Goal: Transaction & Acquisition: Purchase product/service

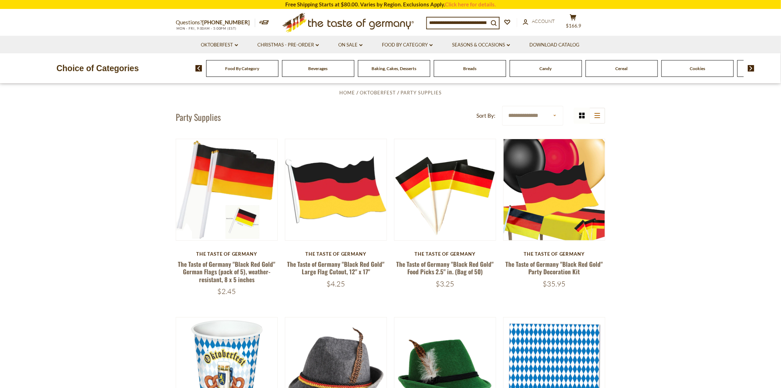
scroll to position [25, 0]
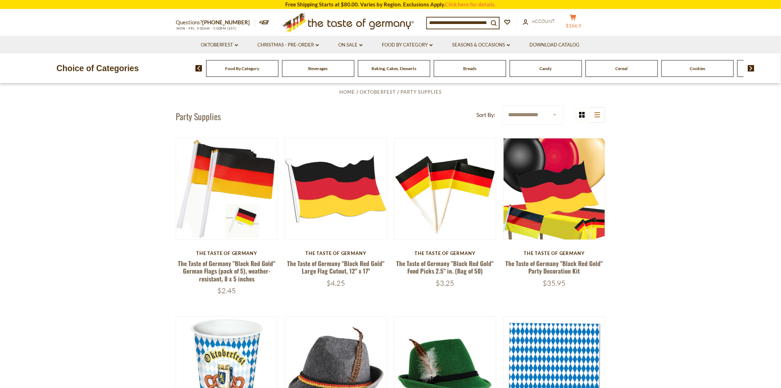
click at [577, 23] on span "$166.9" at bounding box center [573, 26] width 15 height 6
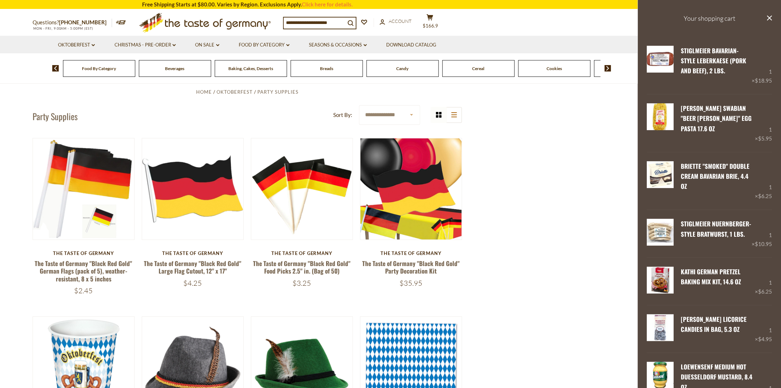
click at [339, 22] on input at bounding box center [315, 23] width 62 height 10
type input "*"
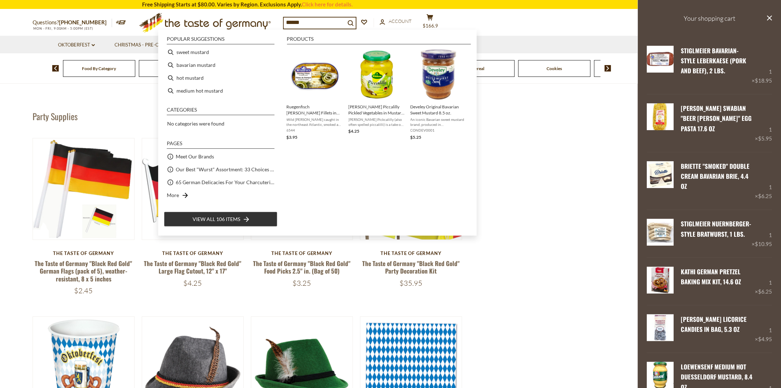
type input "*******"
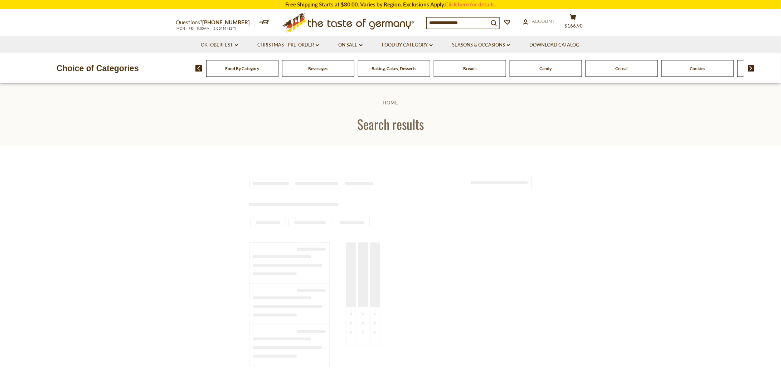
type input "*******"
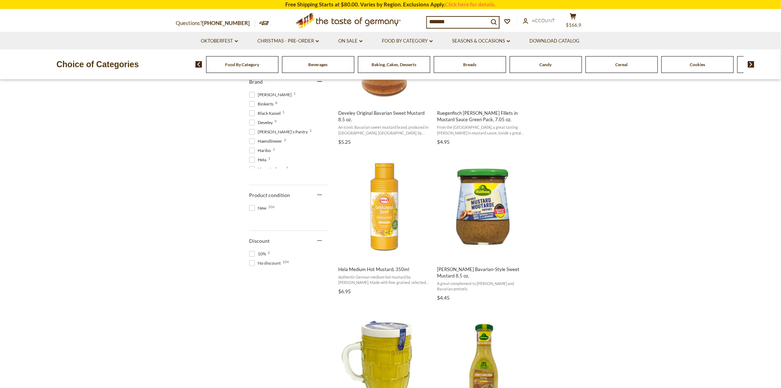
scroll to position [377, 0]
click at [387, 252] on button "View product" at bounding box center [384, 253] width 94 height 15
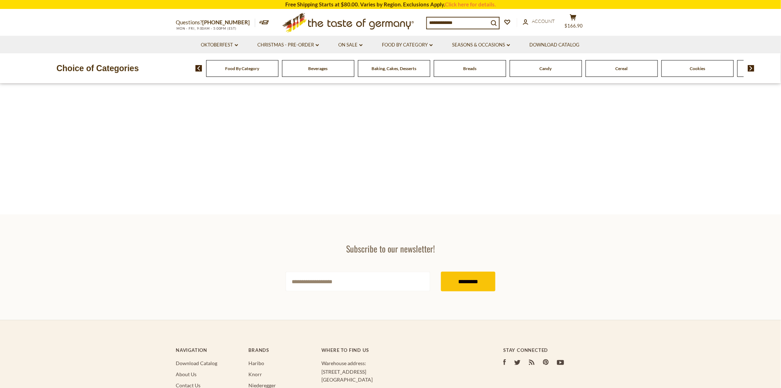
type input "*******"
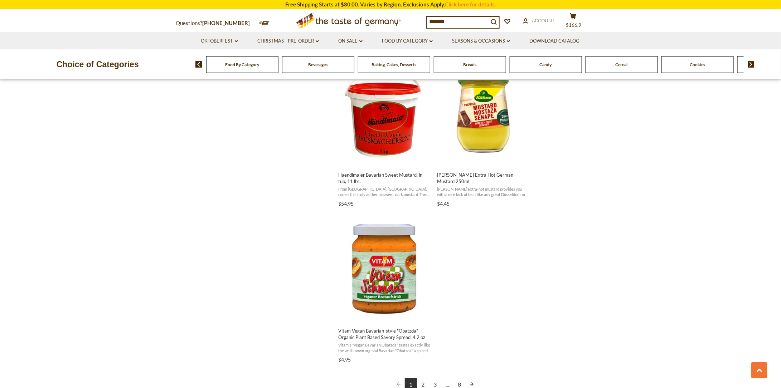
scroll to position [1097, 0]
click at [473, 378] on link "Next page" at bounding box center [472, 384] width 12 height 12
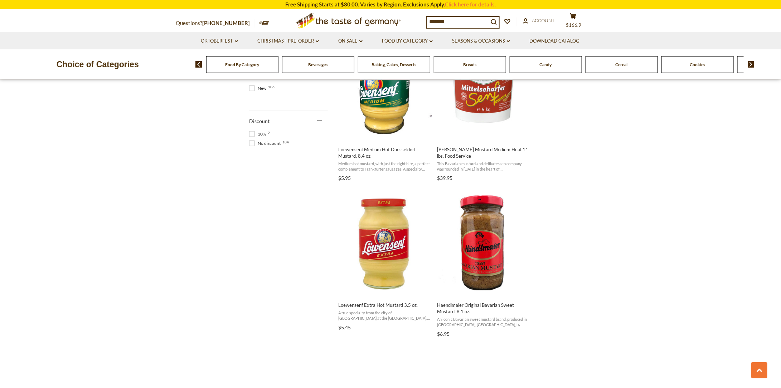
scroll to position [506, 0]
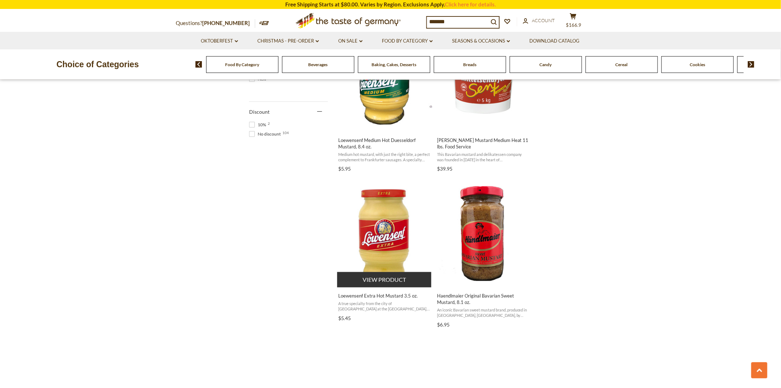
click at [383, 252] on img "Loewensenf Extra Hot Mustard 3.5 oz." at bounding box center [384, 233] width 95 height 95
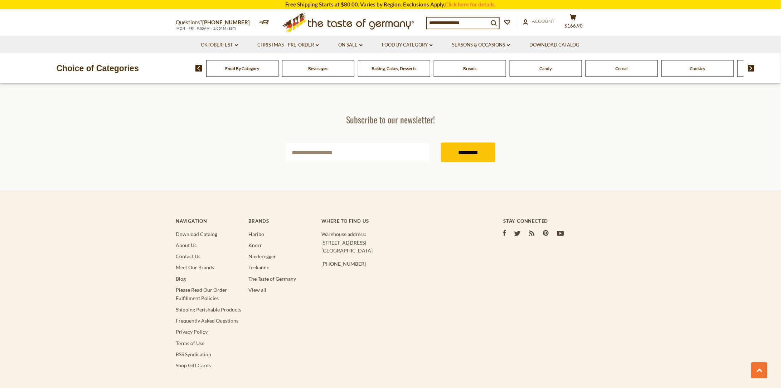
type input "*******"
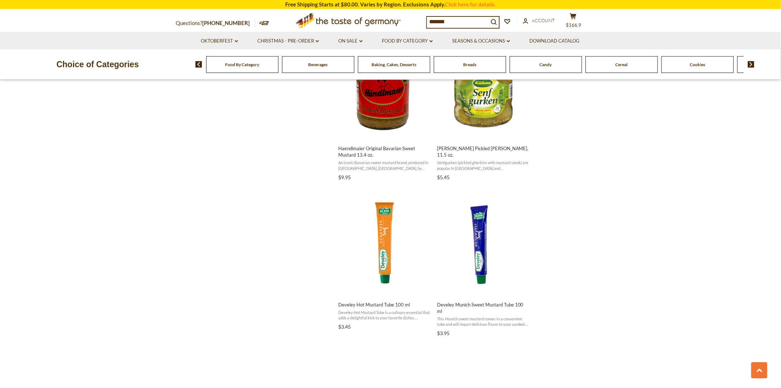
scroll to position [811, 0]
click at [378, 287] on button "View product" at bounding box center [384, 287] width 94 height 15
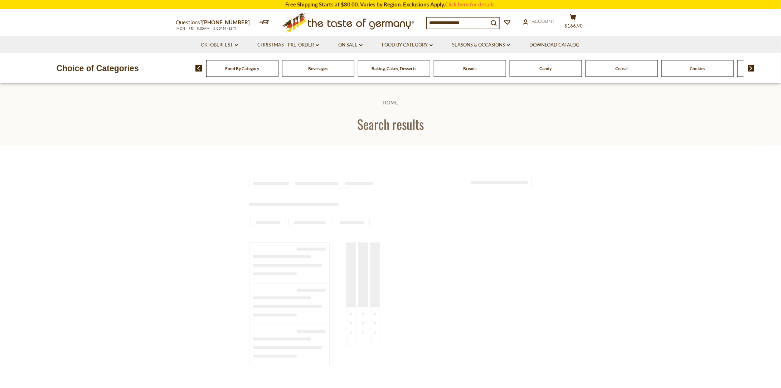
type input "*******"
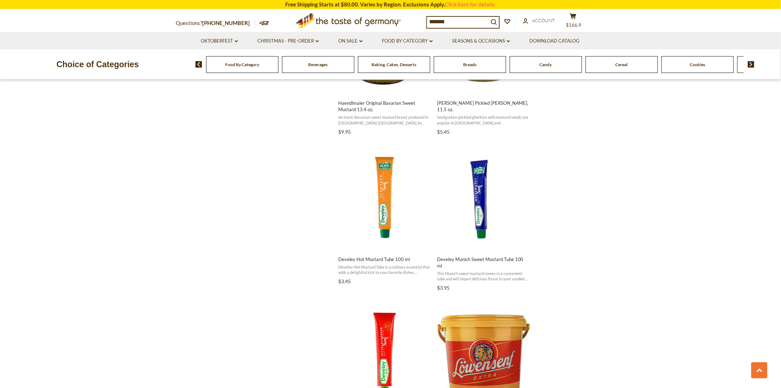
scroll to position [870, 0]
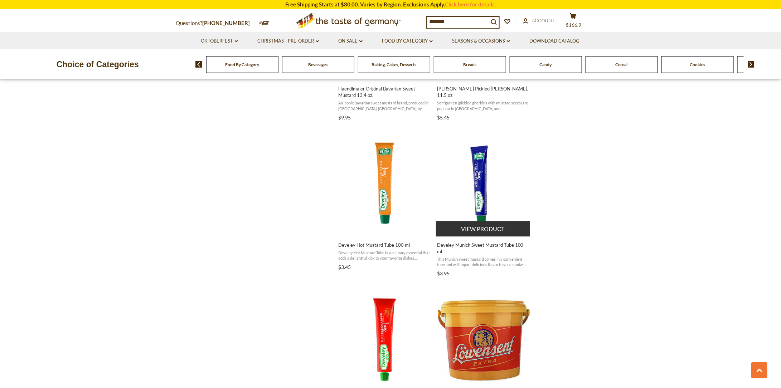
click at [485, 230] on button "View product" at bounding box center [483, 228] width 94 height 15
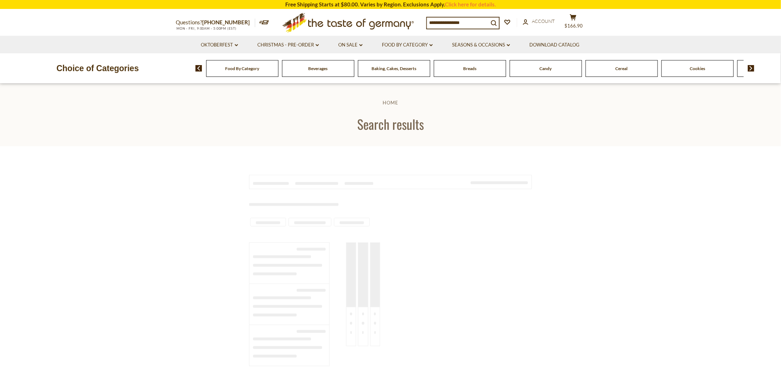
type input "*******"
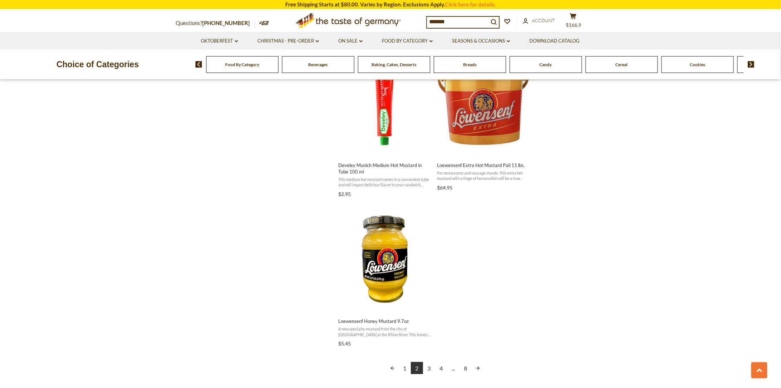
scroll to position [1109, 0]
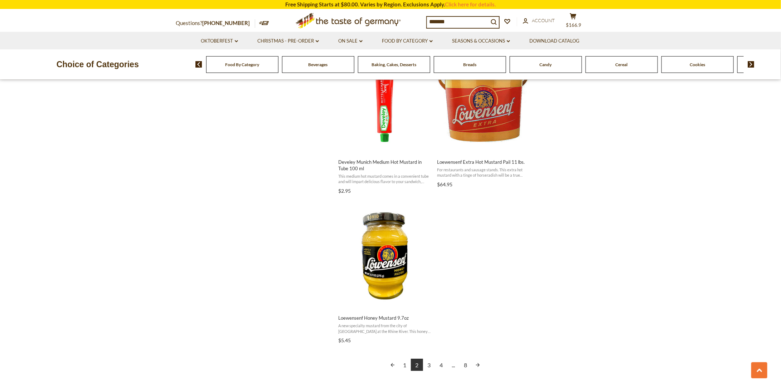
click at [429, 359] on link "3" at bounding box center [429, 365] width 12 height 12
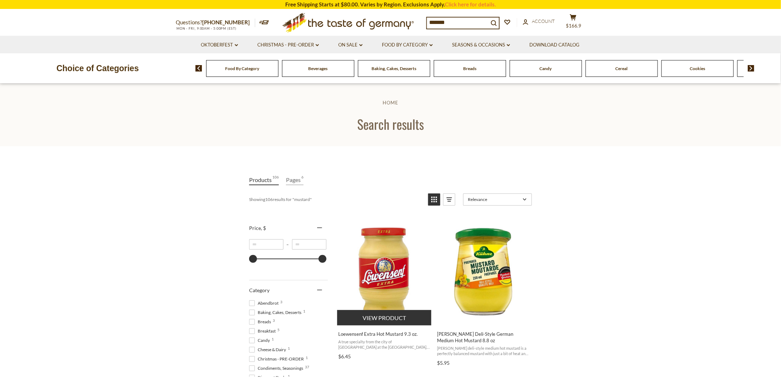
click at [376, 296] on img "Loewensenf Extra Hot Mustard 9.3 oz." at bounding box center [384, 272] width 95 height 95
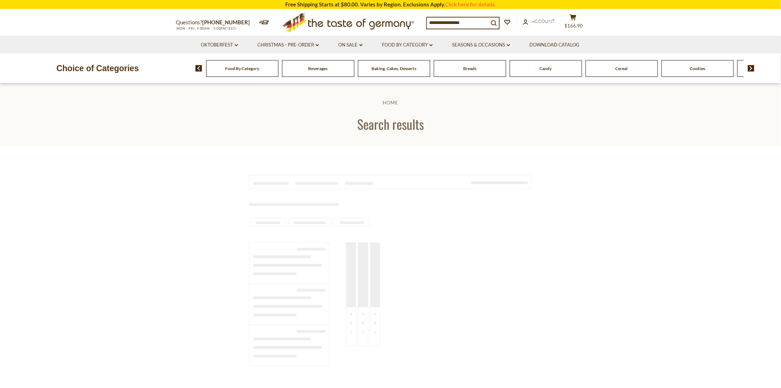
type input "*******"
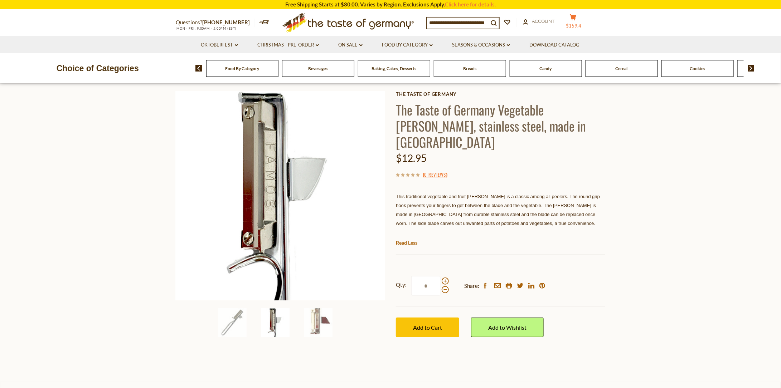
click at [580, 20] on button "cart $159.4" at bounding box center [572, 23] width 21 height 18
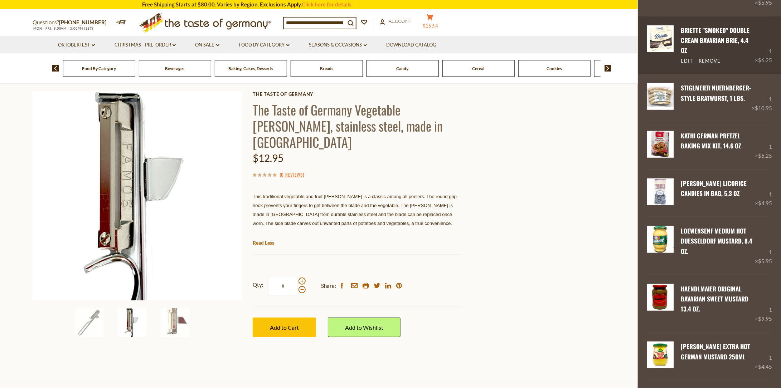
scroll to position [136, 0]
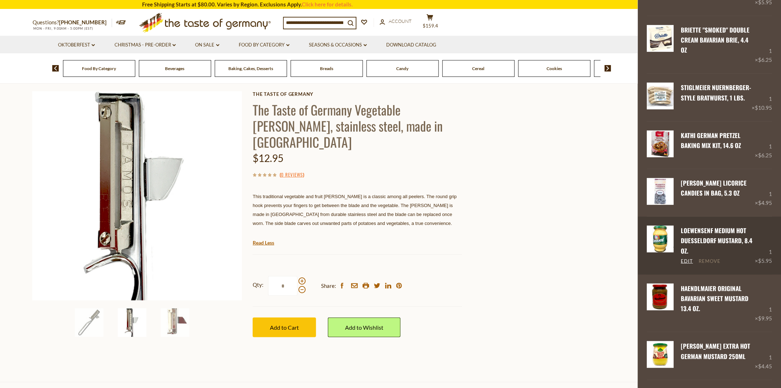
click at [708, 265] on link "Remove" at bounding box center [710, 261] width 22 height 6
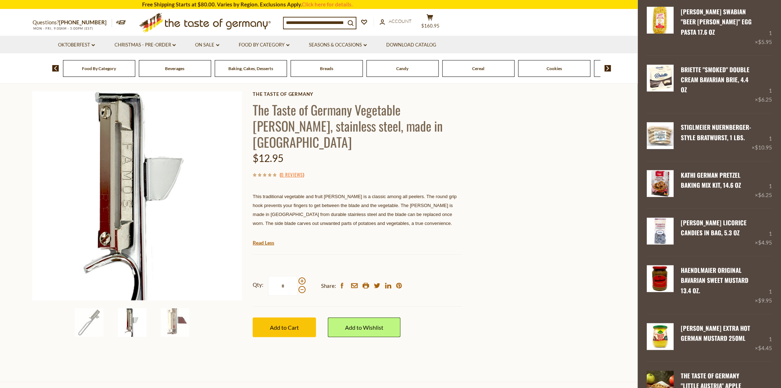
scroll to position [107, 0]
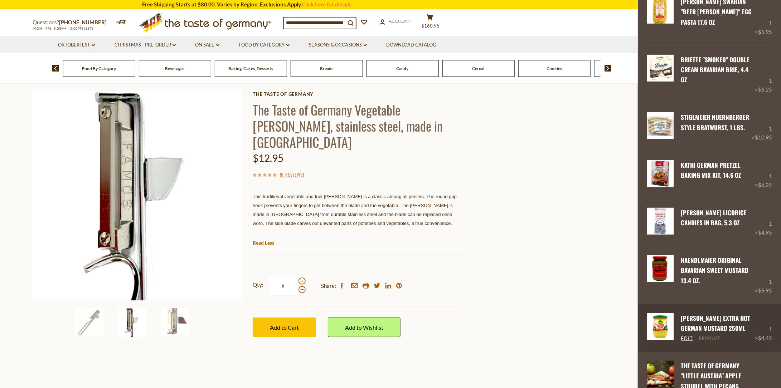
click at [706, 342] on link "Remove" at bounding box center [710, 339] width 22 height 6
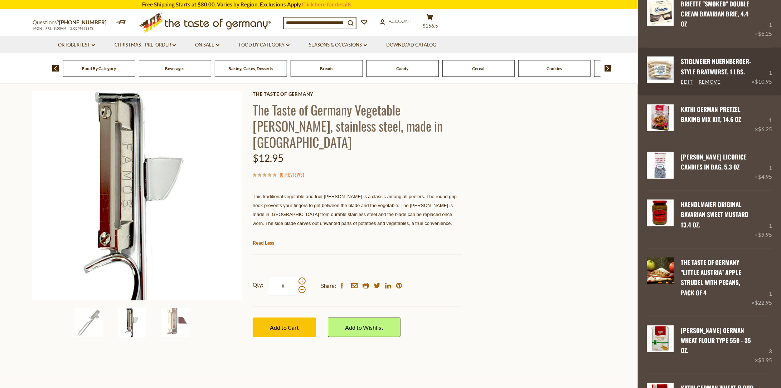
scroll to position [169, 0]
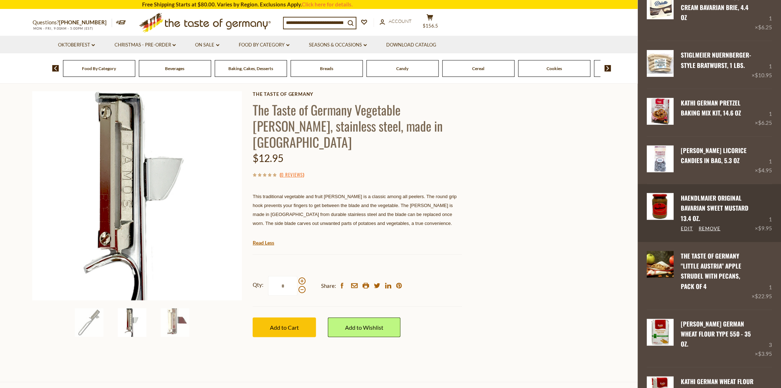
click at [707, 217] on link "Haendlmaier Original Bavarian Sweet Mustard 13.4 oz." at bounding box center [715, 208] width 68 height 29
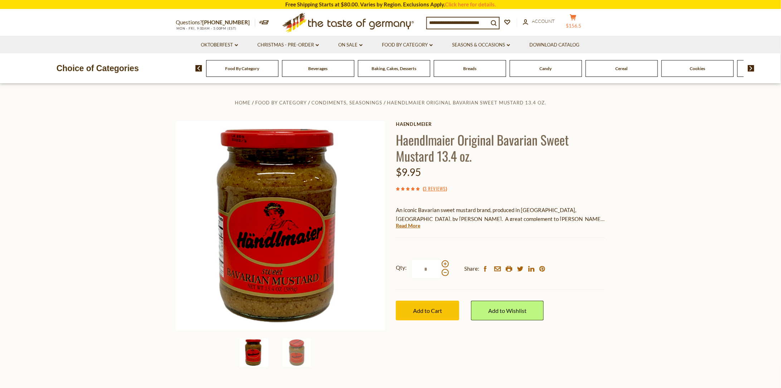
click at [581, 23] on span "$156.5" at bounding box center [573, 26] width 15 height 6
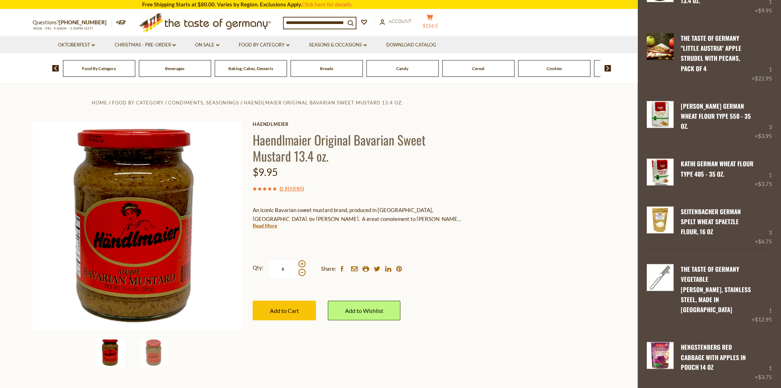
scroll to position [387, 0]
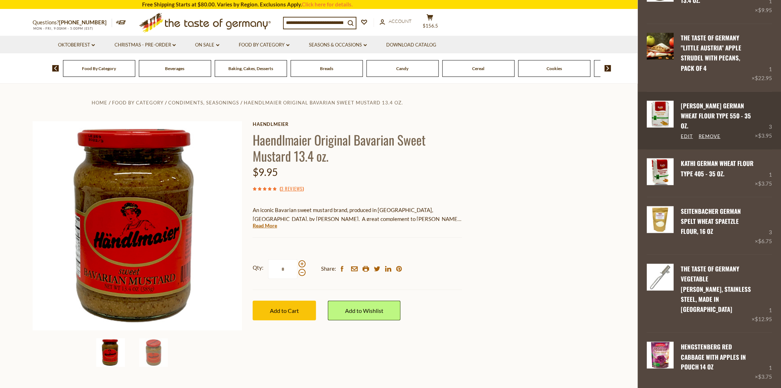
click at [658, 121] on img at bounding box center [660, 114] width 27 height 27
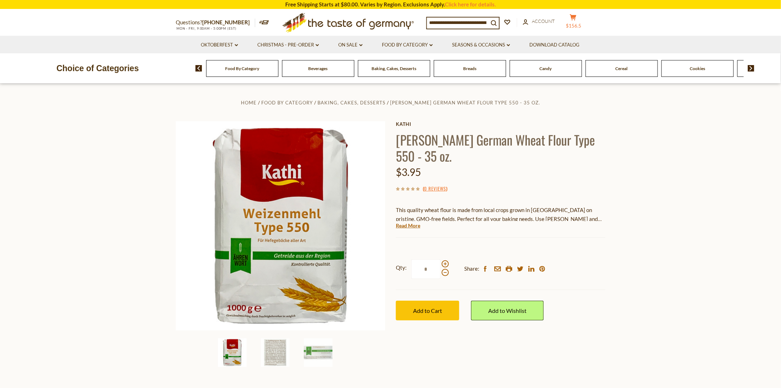
click at [577, 19] on icon "cart" at bounding box center [573, 17] width 7 height 6
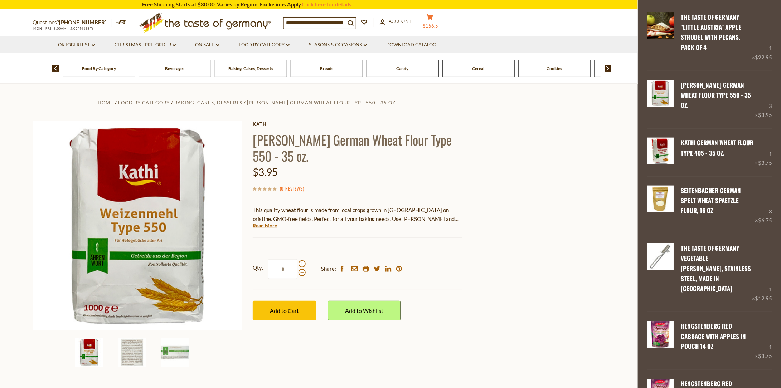
scroll to position [415, 0]
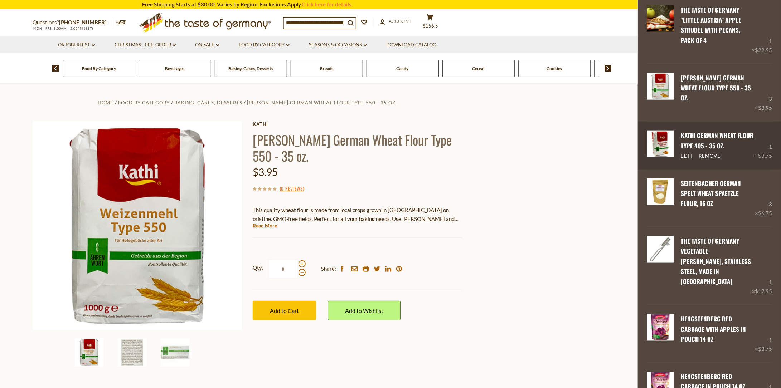
click at [684, 141] on div "Kathi German Wheat Flour Type 405 - 35 oz. Edit Remove" at bounding box center [714, 145] width 81 height 29
click at [707, 135] on link "Kathi German Wheat Flour Type 405 - 35 oz." at bounding box center [717, 140] width 73 height 19
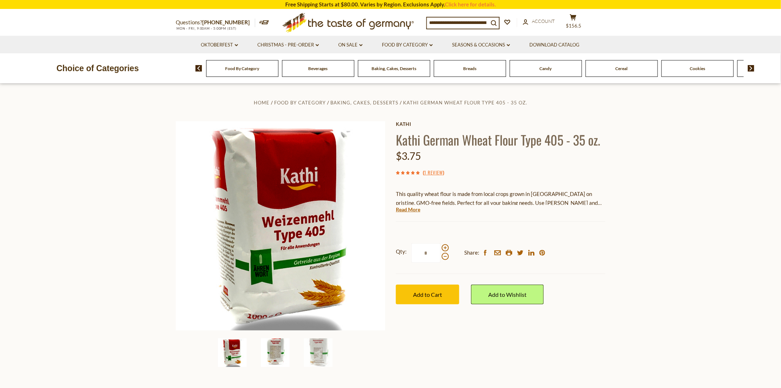
click at [281, 342] on img at bounding box center [275, 353] width 29 height 29
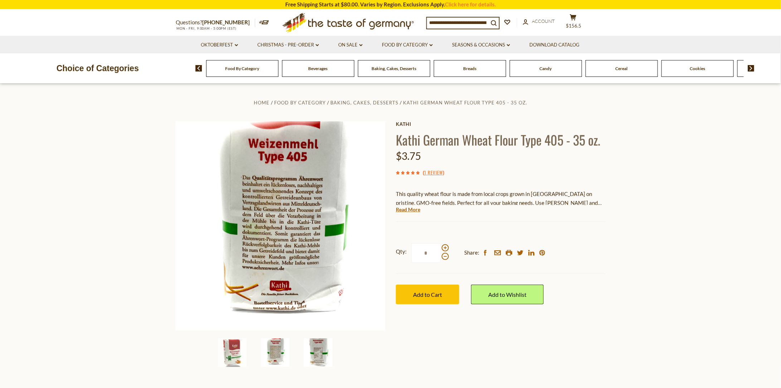
click at [320, 348] on img at bounding box center [318, 353] width 29 height 29
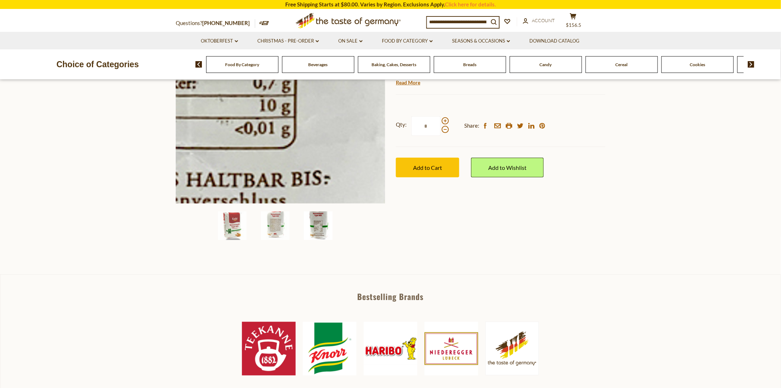
scroll to position [127, 0]
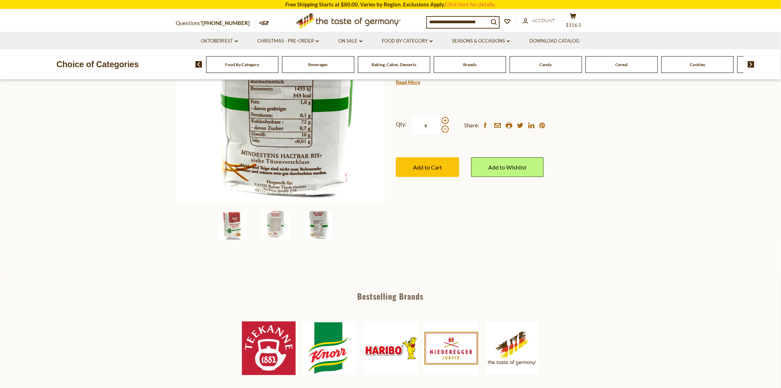
click at [216, 282] on div "Bestselling Brands Teekanne Knorr Haribo Niederegger The Taste of Germany See A…" at bounding box center [390, 354] width 781 height 161
click at [232, 229] on img at bounding box center [232, 225] width 29 height 29
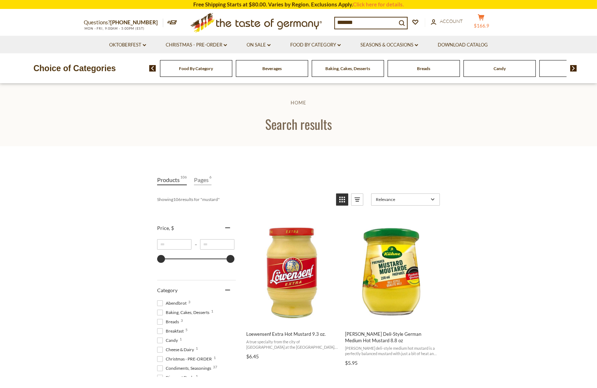
click at [489, 23] on button "cart $166.9" at bounding box center [480, 23] width 21 height 18
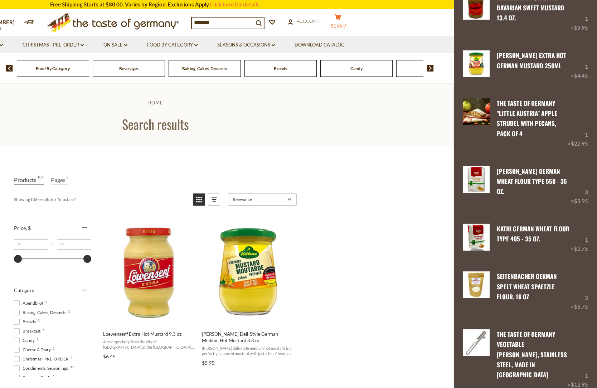
scroll to position [428, 0]
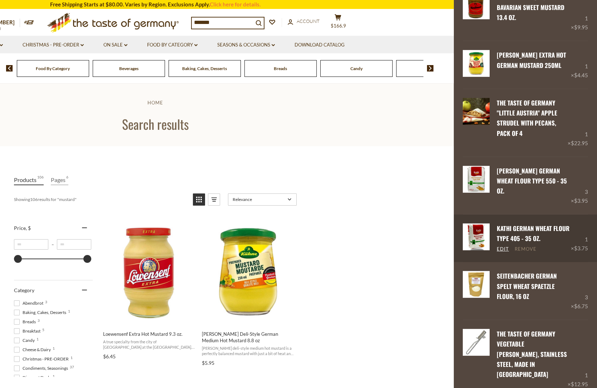
click at [525, 249] on link "Remove" at bounding box center [526, 249] width 22 height 6
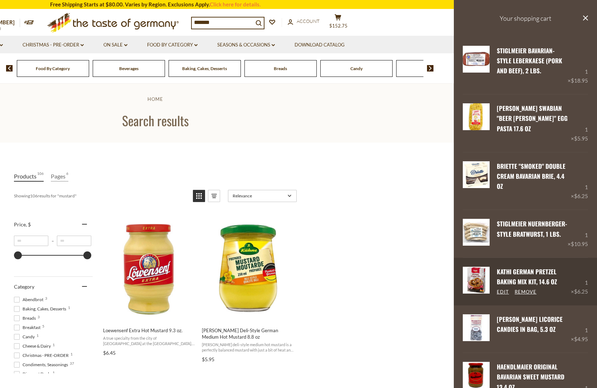
scroll to position [0, 0]
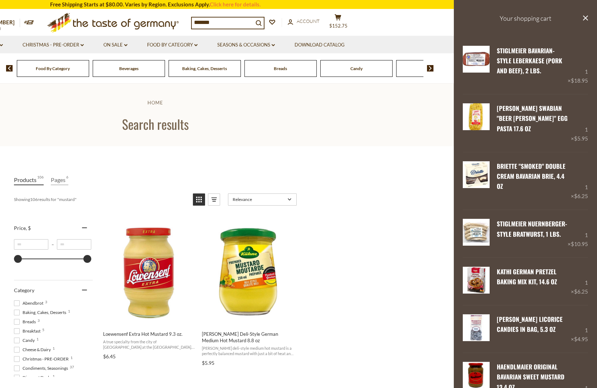
click at [227, 26] on input "*******" at bounding box center [223, 23] width 62 height 10
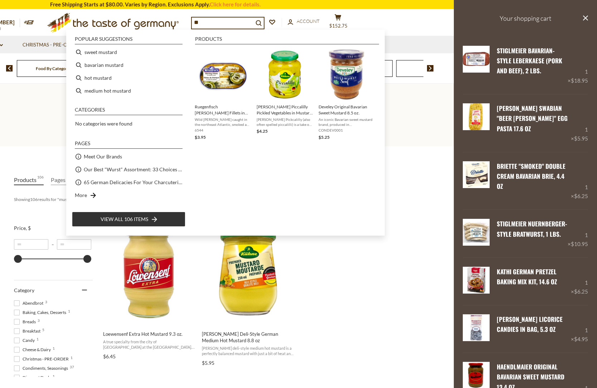
type input "*"
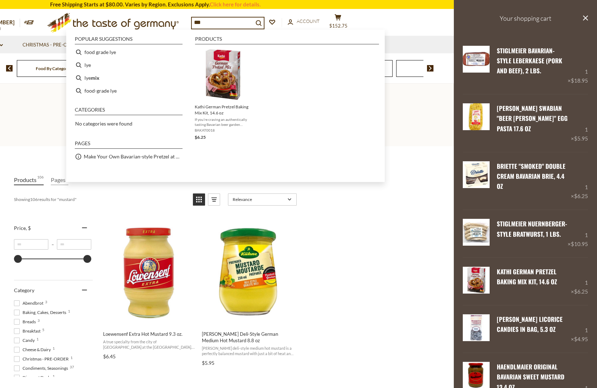
type input "***"
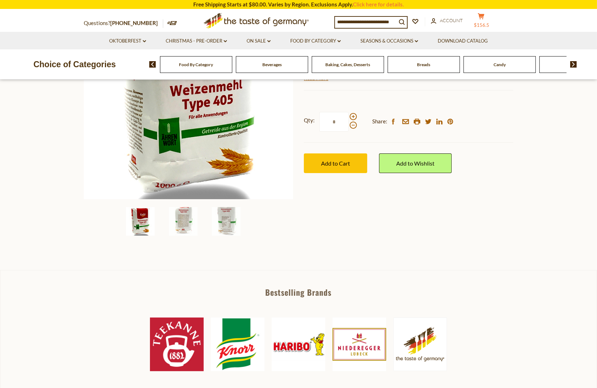
click at [484, 15] on icon at bounding box center [481, 16] width 6 height 6
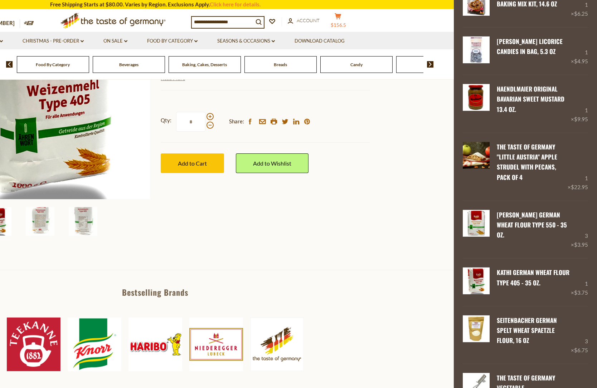
scroll to position [279, 0]
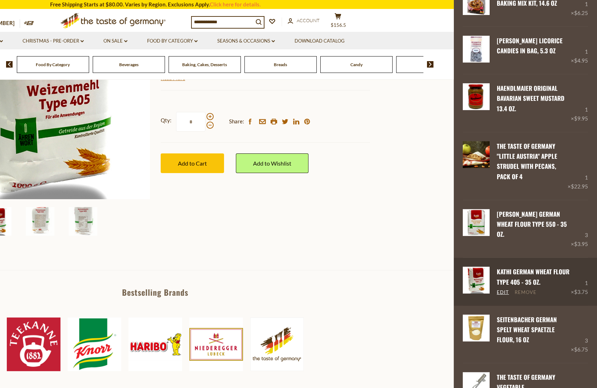
click at [518, 294] on link "Remove" at bounding box center [526, 293] width 22 height 6
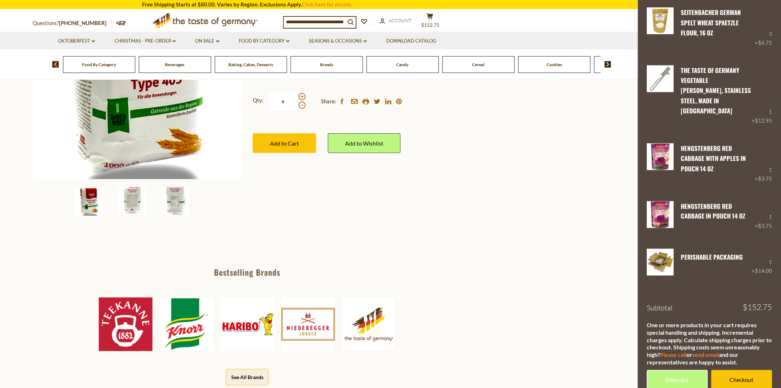
scroll to position [154, 0]
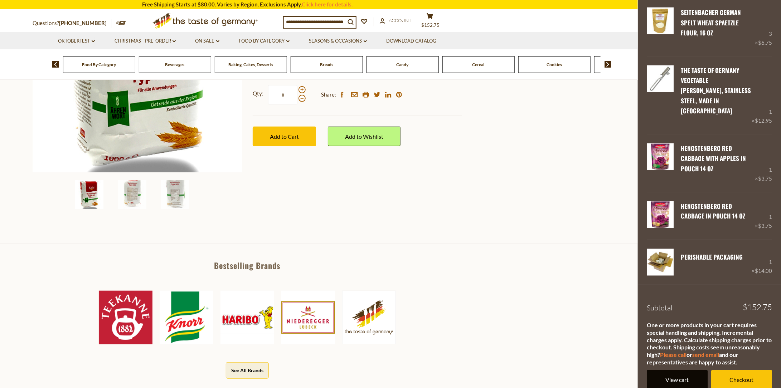
click at [597, 374] on link "View cart" at bounding box center [677, 380] width 61 height 20
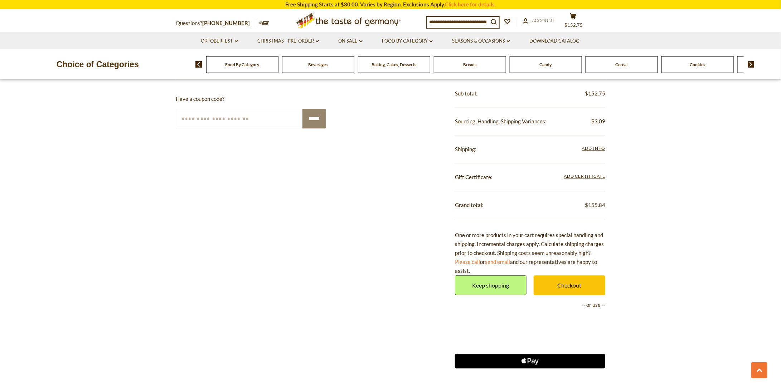
scroll to position [887, 0]
click at [600, 145] on span "Add Info" at bounding box center [593, 147] width 23 height 5
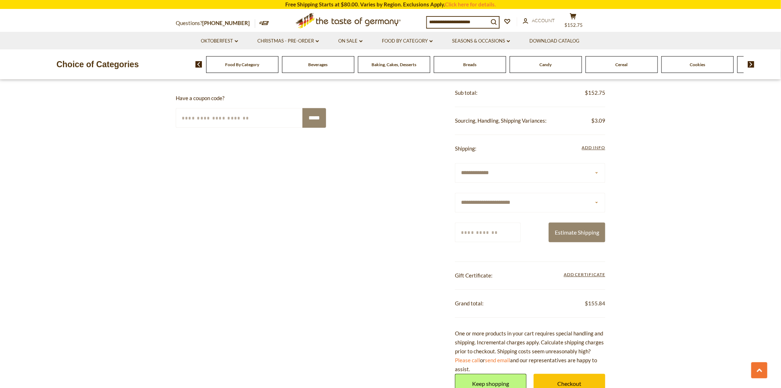
click at [563, 198] on select "**********" at bounding box center [530, 203] width 150 height 20
select select "**"
click at [455, 193] on select "**********" at bounding box center [530, 203] width 150 height 20
click at [504, 229] on input "Zip/Postcode" at bounding box center [488, 233] width 66 height 20
type input "*****"
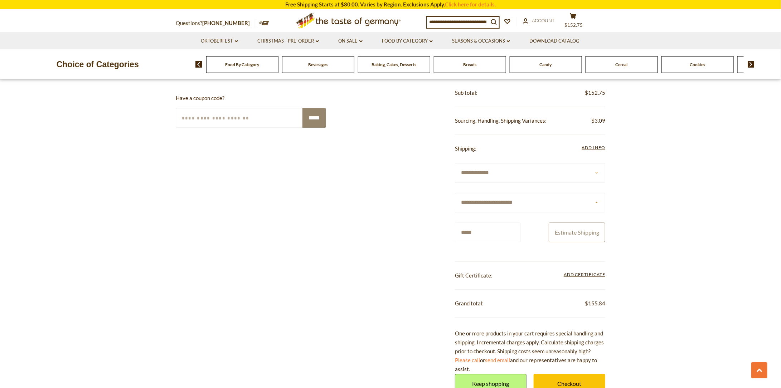
click at [564, 228] on button "Estimate Shipping" at bounding box center [577, 233] width 57 height 20
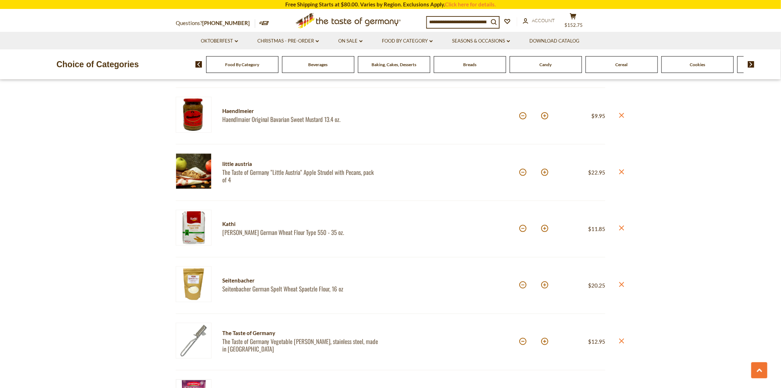
scroll to position [425, 0]
click at [369, 169] on link "The Taste of Germany "Little Austria" Apple Strudel with Pecans, pack of 4" at bounding box center [300, 176] width 156 height 15
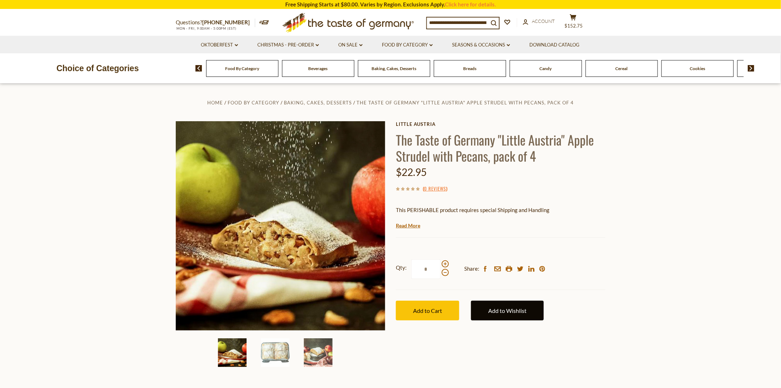
click at [506, 312] on link "Add to Wishlist" at bounding box center [507, 311] width 73 height 20
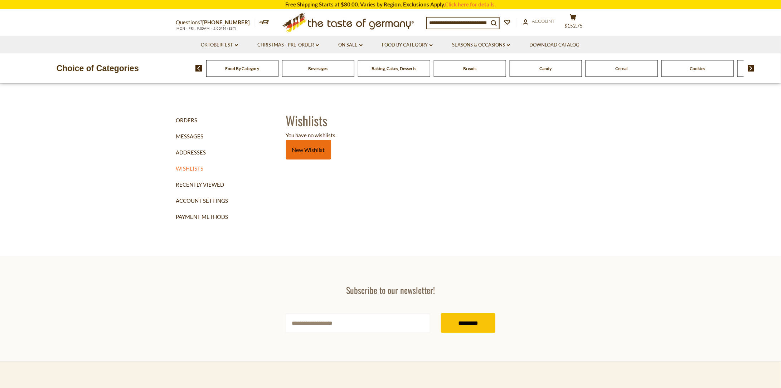
click at [321, 149] on link "New Wishlist" at bounding box center [308, 150] width 45 height 20
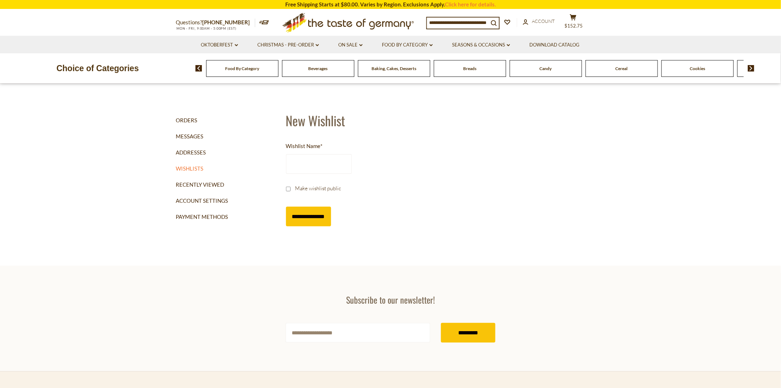
click at [324, 164] on input "Wishlist Name *" at bounding box center [319, 164] width 66 height 20
type input "**********"
click at [303, 218] on input "**********" at bounding box center [308, 217] width 45 height 20
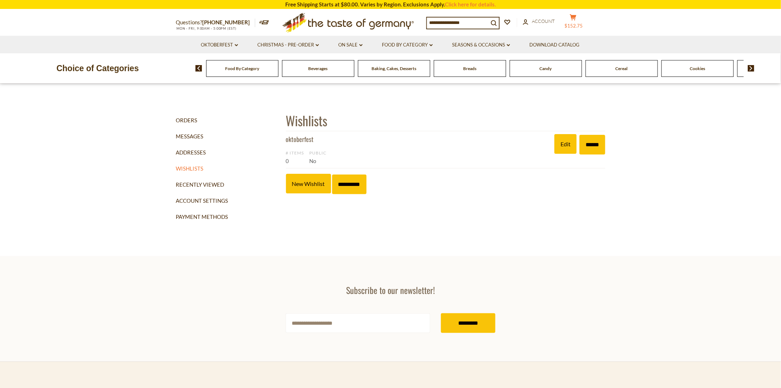
click at [581, 24] on span "$152.75" at bounding box center [574, 26] width 18 height 6
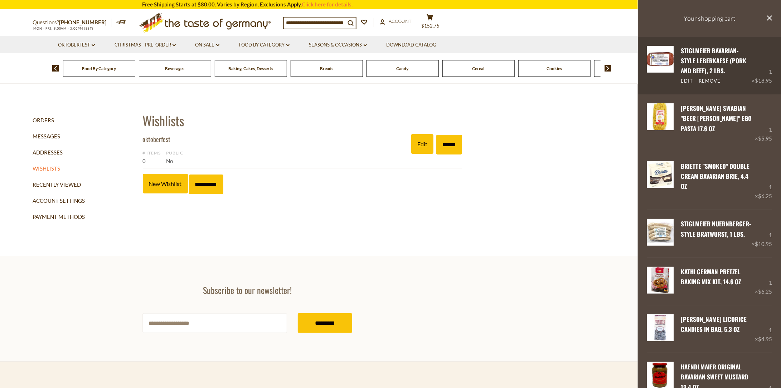
click at [697, 62] on link "Stiglmeier Bavarian-style Leberkaese (pork and beef), 2 lbs." at bounding box center [714, 60] width 66 height 29
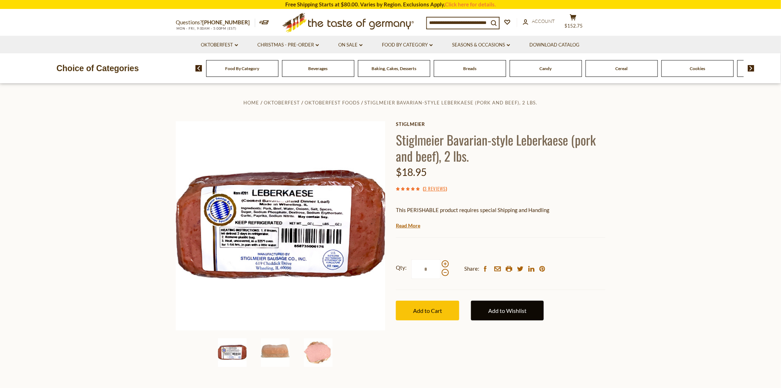
click at [525, 315] on link "Add to Wishlist" at bounding box center [507, 311] width 73 height 20
click at [502, 336] on link "oktoberfest" at bounding box center [500, 335] width 28 height 6
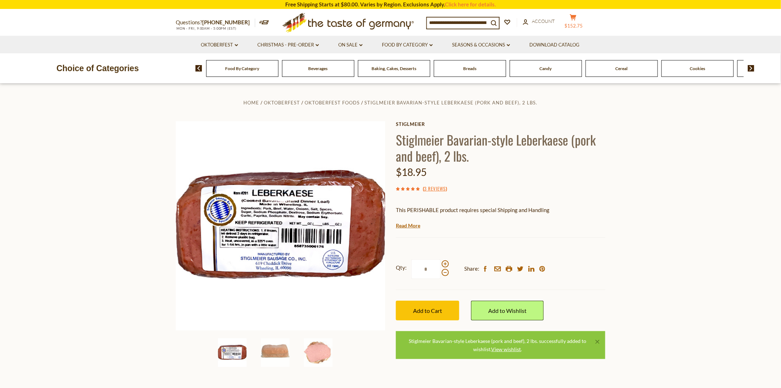
click at [581, 26] on span "$152.75" at bounding box center [574, 26] width 18 height 6
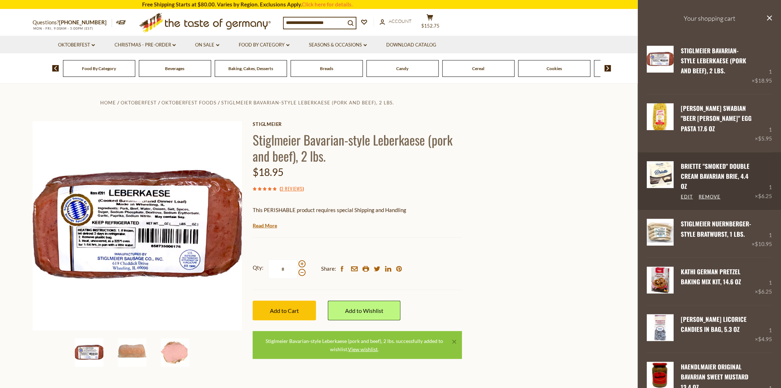
click at [702, 166] on link "Briette "Smoked" Double Cream Bavarian Brie, 4.4 oz" at bounding box center [715, 176] width 69 height 29
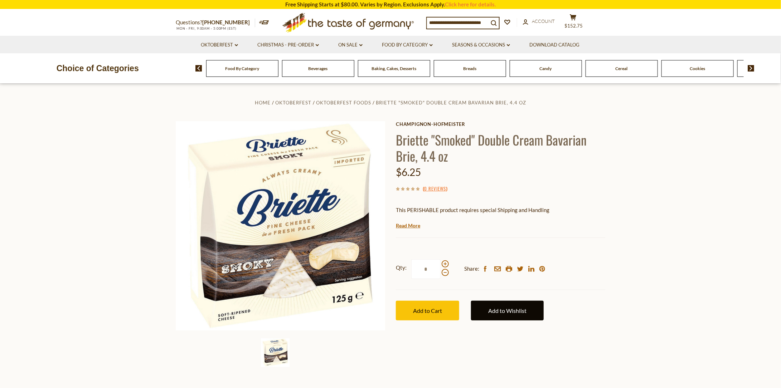
click at [500, 309] on link "Add to Wishlist" at bounding box center [507, 311] width 73 height 20
click at [496, 332] on link "oktoberfest" at bounding box center [500, 335] width 28 height 6
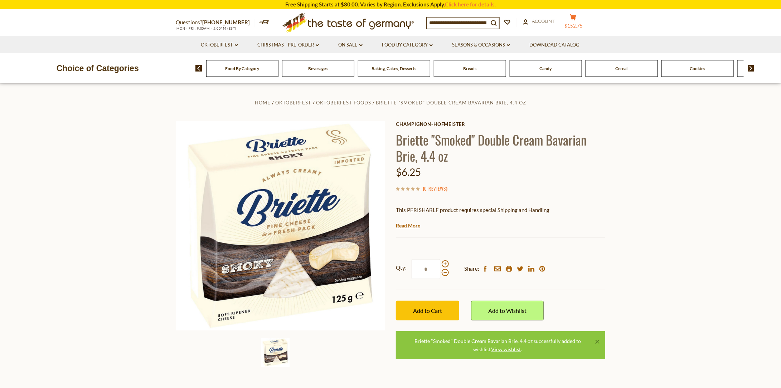
click at [583, 19] on button "cart $152.75" at bounding box center [572, 23] width 21 height 18
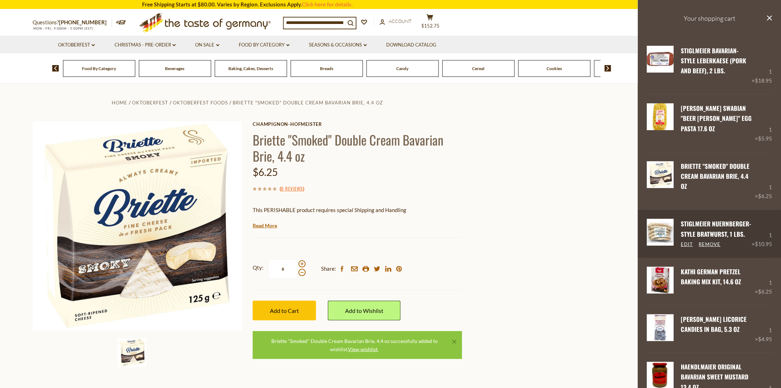
click at [704, 228] on link "Stiglmeier Nuernberger-style Bratwurst, 1 lbs." at bounding box center [716, 228] width 71 height 19
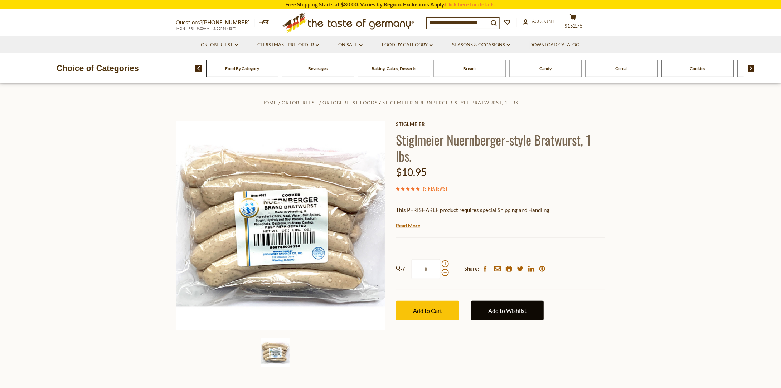
click at [521, 312] on link "Add to Wishlist" at bounding box center [507, 311] width 73 height 20
click at [499, 333] on link "oktoberfest" at bounding box center [500, 335] width 28 height 6
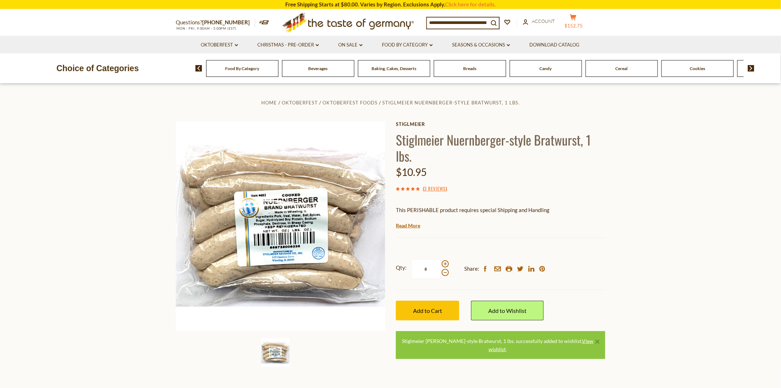
click at [577, 23] on button "cart $152.75" at bounding box center [572, 23] width 21 height 18
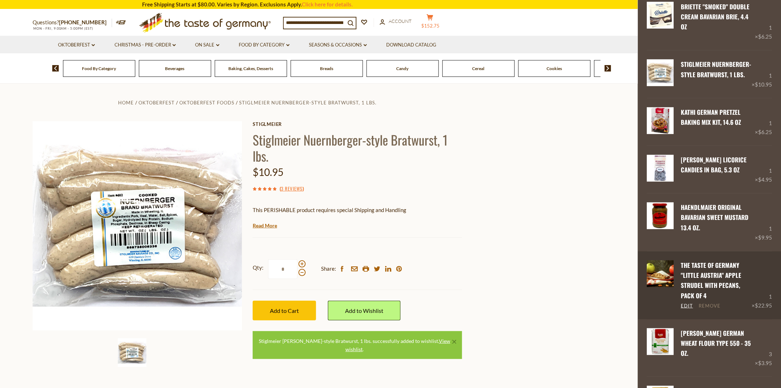
scroll to position [161, 0]
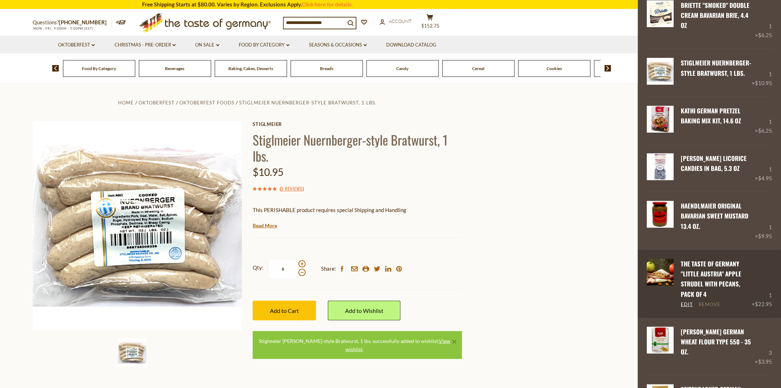
click at [708, 308] on link "Remove" at bounding box center [710, 305] width 22 height 6
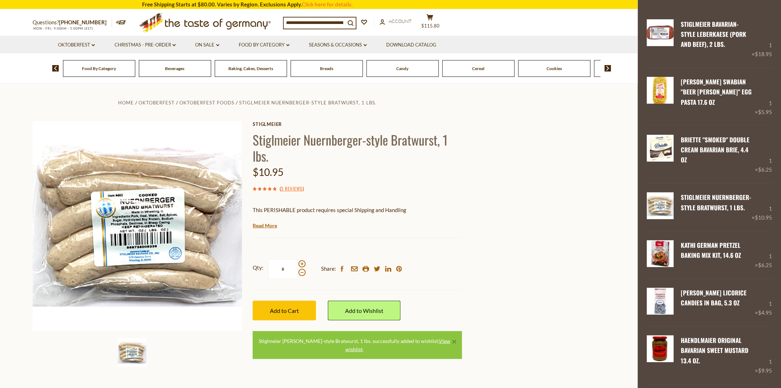
scroll to position [0, 0]
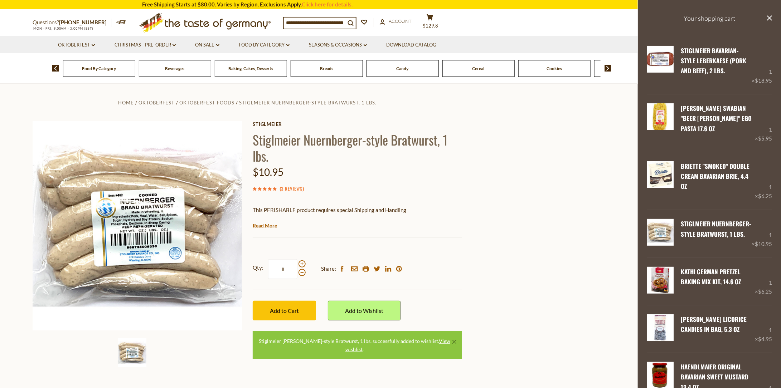
click at [718, 243] on link "Remove" at bounding box center [710, 245] width 22 height 6
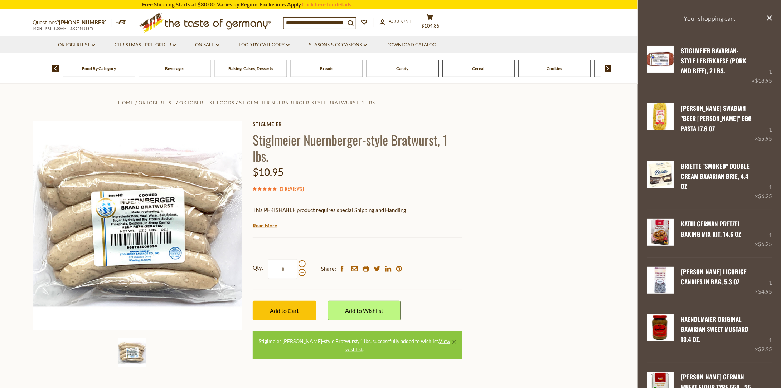
click at [708, 193] on div "Edit Remove" at bounding box center [718, 197] width 74 height 8
click at [711, 81] on link "Remove" at bounding box center [710, 81] width 22 height 6
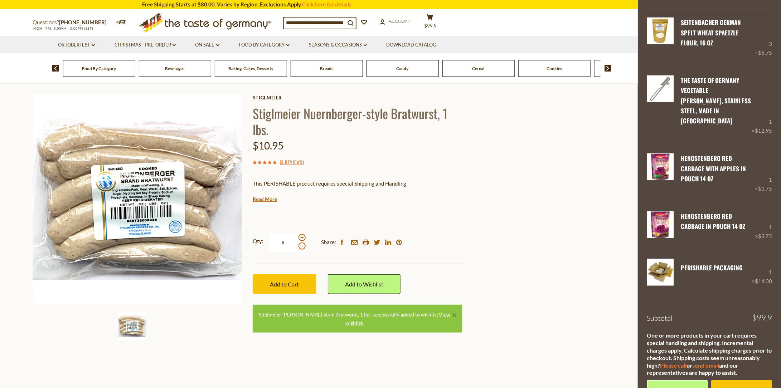
scroll to position [28, 0]
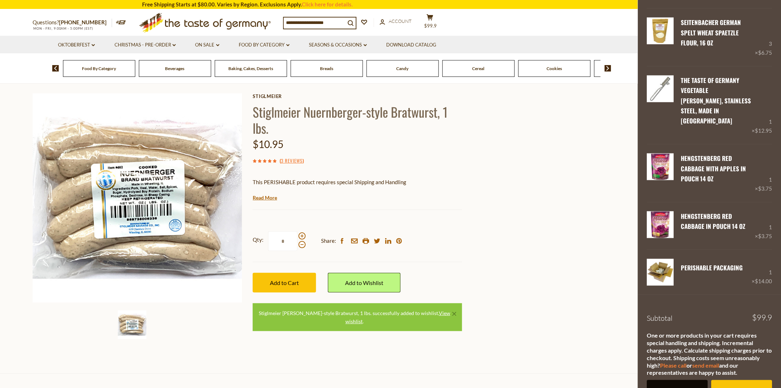
click at [685, 380] on link "View cart" at bounding box center [677, 390] width 61 height 20
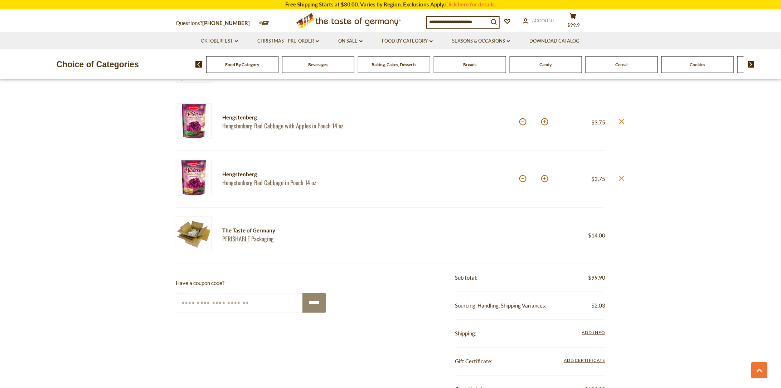
scroll to position [533, 0]
click at [589, 329] on span "Add Info" at bounding box center [593, 331] width 23 height 5
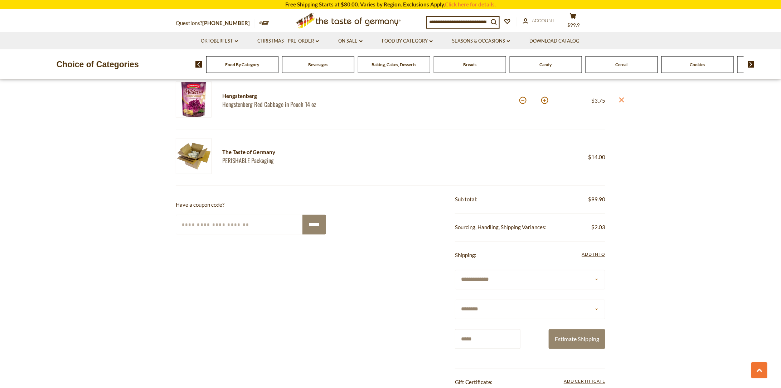
scroll to position [611, 0]
click at [575, 335] on button "Estimate Shipping" at bounding box center [577, 339] width 57 height 20
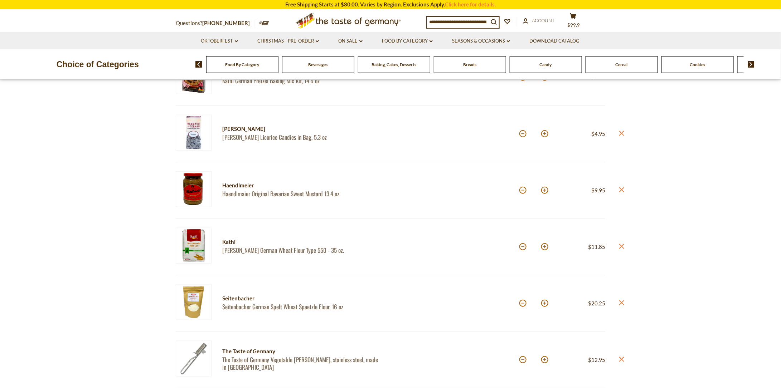
scroll to position [244, 0]
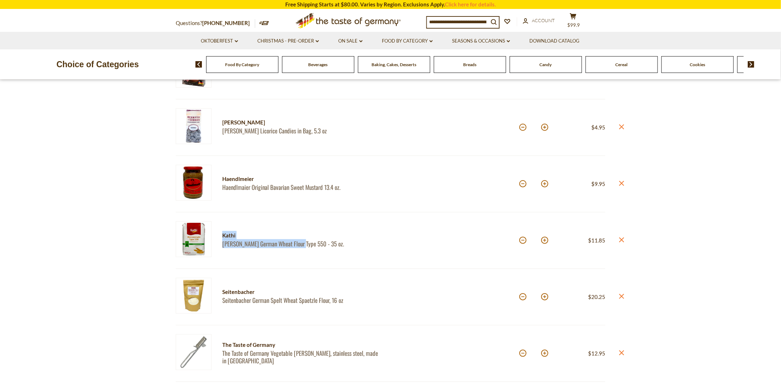
drag, startPoint x: 222, startPoint y: 224, endPoint x: 301, endPoint y: 244, distance: 81.9
click at [301, 244] on div "Kathi Kathi German Wheat Flour Type 550 - 35 oz." at bounding box center [299, 241] width 174 height 38
copy div "Kathi Kathi German Wheat Flour Type 550"
